Goal: Find specific fact: Find specific fact

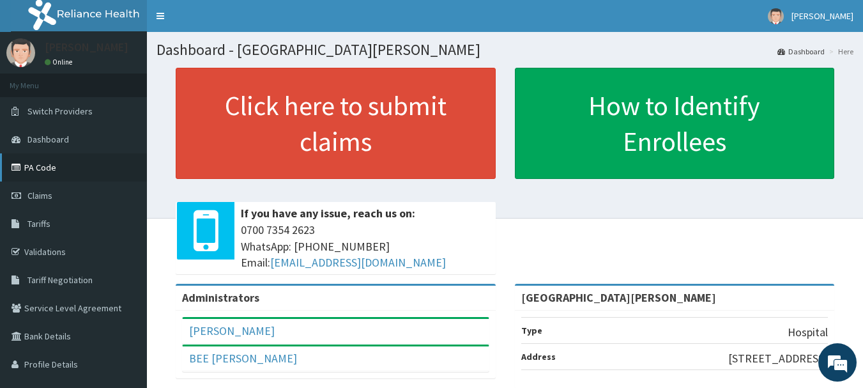
click at [42, 167] on link "PA Code" at bounding box center [73, 167] width 147 height 28
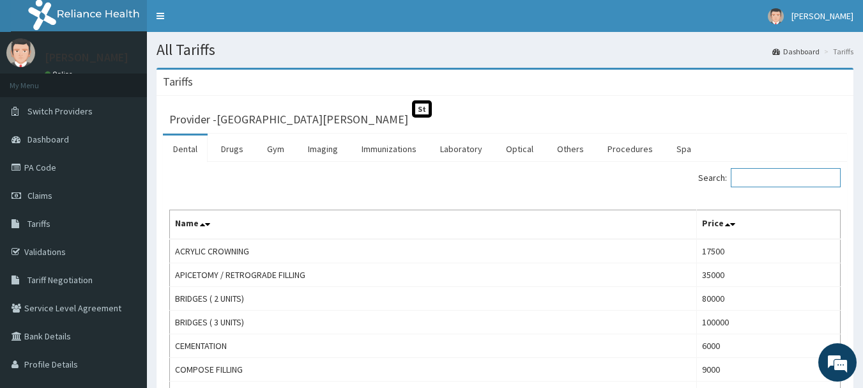
click at [768, 176] on input "Search:" at bounding box center [786, 177] width 110 height 19
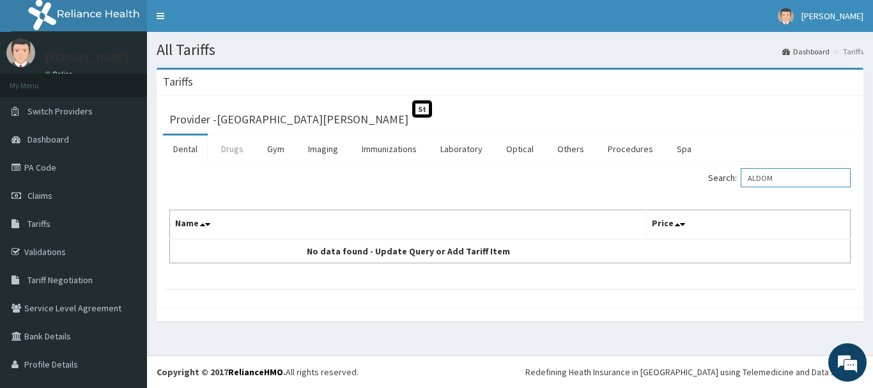
type input "ALDOM"
click at [227, 148] on link "Drugs" at bounding box center [232, 148] width 43 height 27
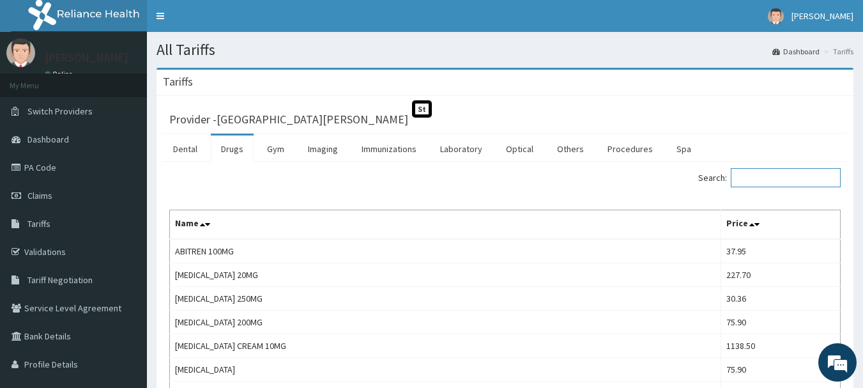
click at [766, 180] on input "Search:" at bounding box center [786, 177] width 110 height 19
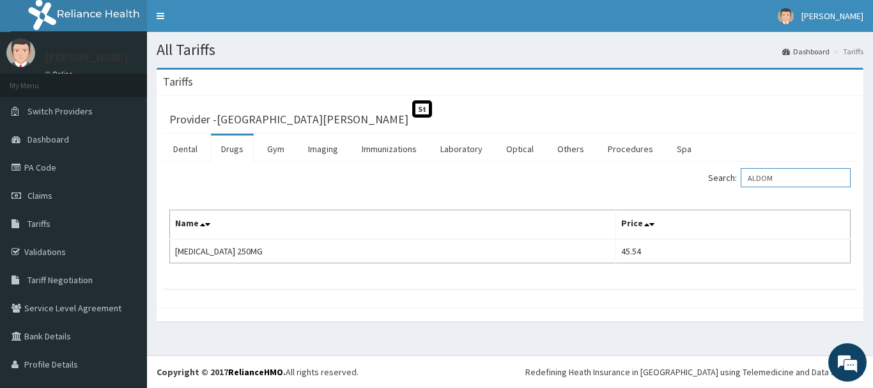
click at [771, 177] on input "ALDOM" at bounding box center [796, 177] width 110 height 19
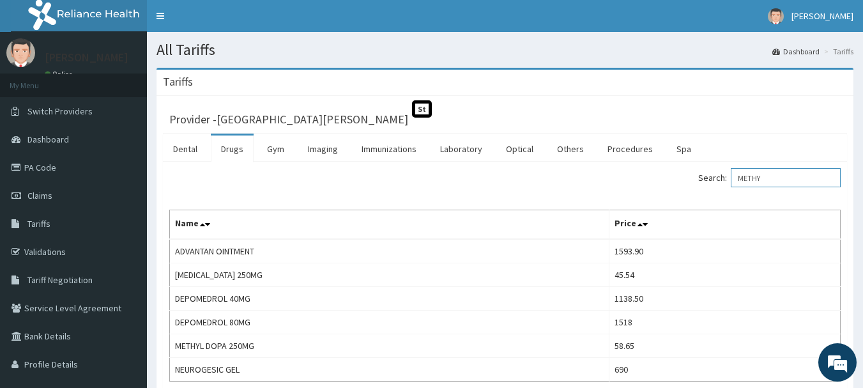
click at [783, 174] on input "METHY" at bounding box center [786, 177] width 110 height 19
click at [736, 175] on label "Search: METHY" at bounding box center [770, 177] width 143 height 19
click at [792, 178] on input "METHY" at bounding box center [786, 177] width 110 height 19
drag, startPoint x: 792, startPoint y: 178, endPoint x: 700, endPoint y: 177, distance: 92.7
click at [700, 177] on div "Search: METHY" at bounding box center [678, 179] width 327 height 22
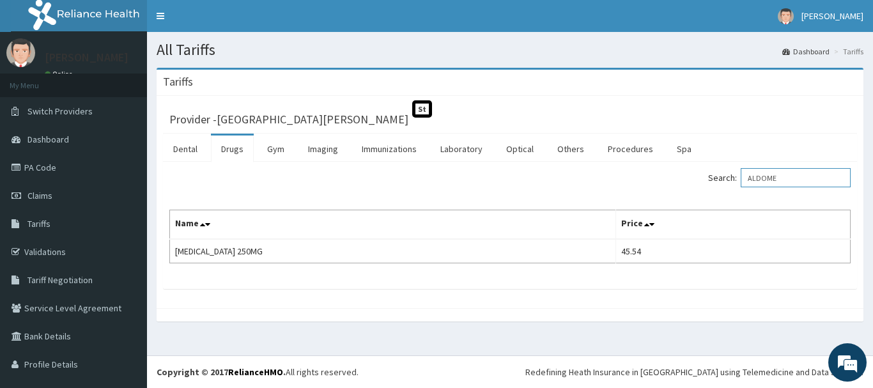
type input "ALDOME"
click at [35, 168] on link "PA Code" at bounding box center [73, 167] width 147 height 28
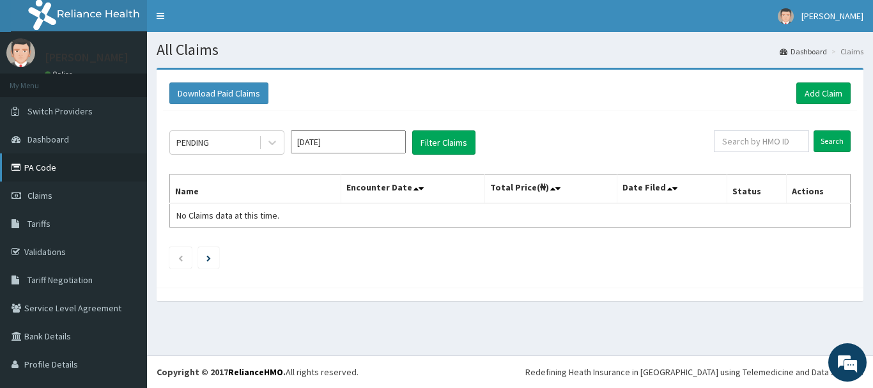
click at [46, 164] on link "PA Code" at bounding box center [73, 167] width 147 height 28
